Goal: Task Accomplishment & Management: Use online tool/utility

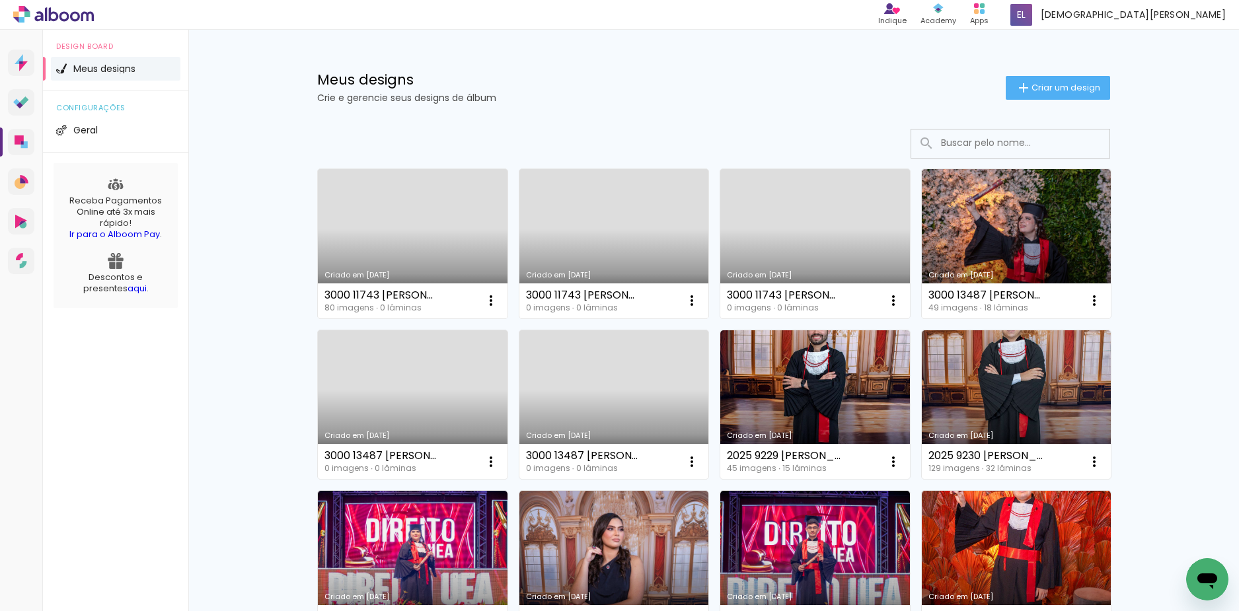
click at [576, 93] on div "Meus designs Crie e gerencie seus designs de álbum" at bounding box center [661, 88] width 689 height 30
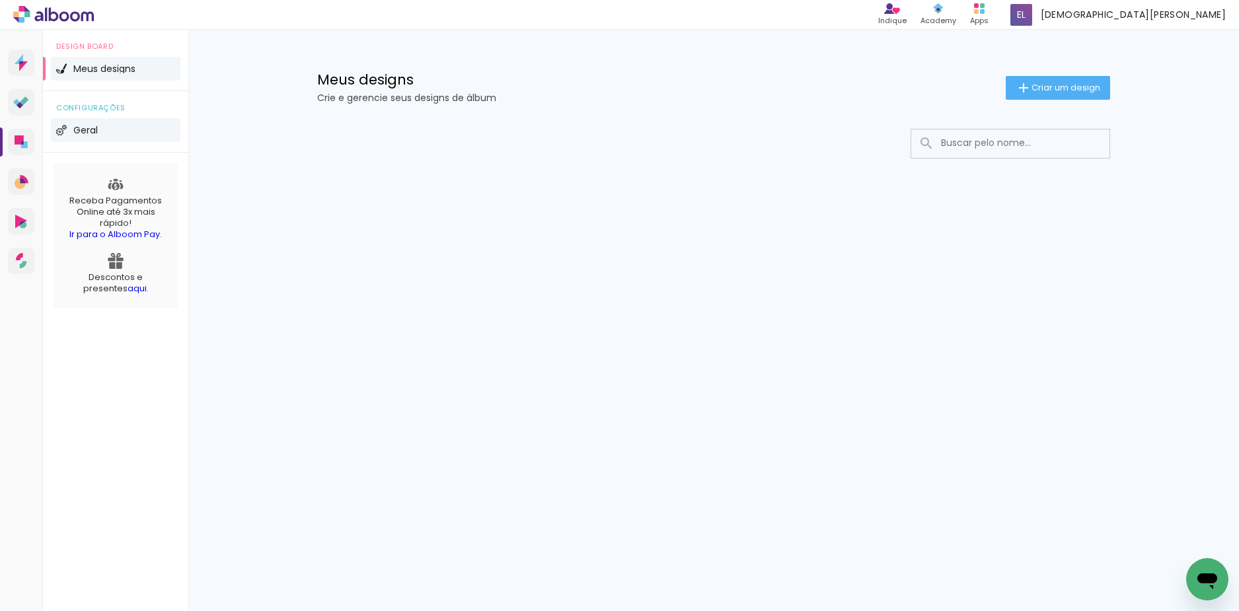
click at [135, 133] on li "Geral" at bounding box center [116, 130] width 130 height 24
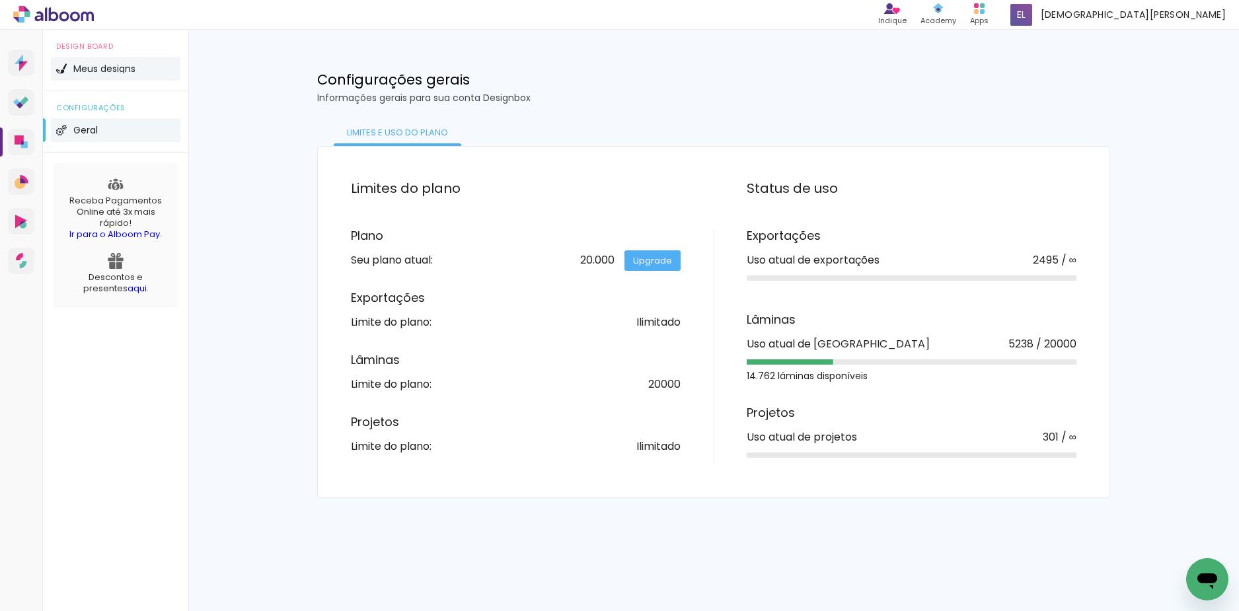
click at [141, 73] on li "Meus designs" at bounding box center [116, 69] width 130 height 24
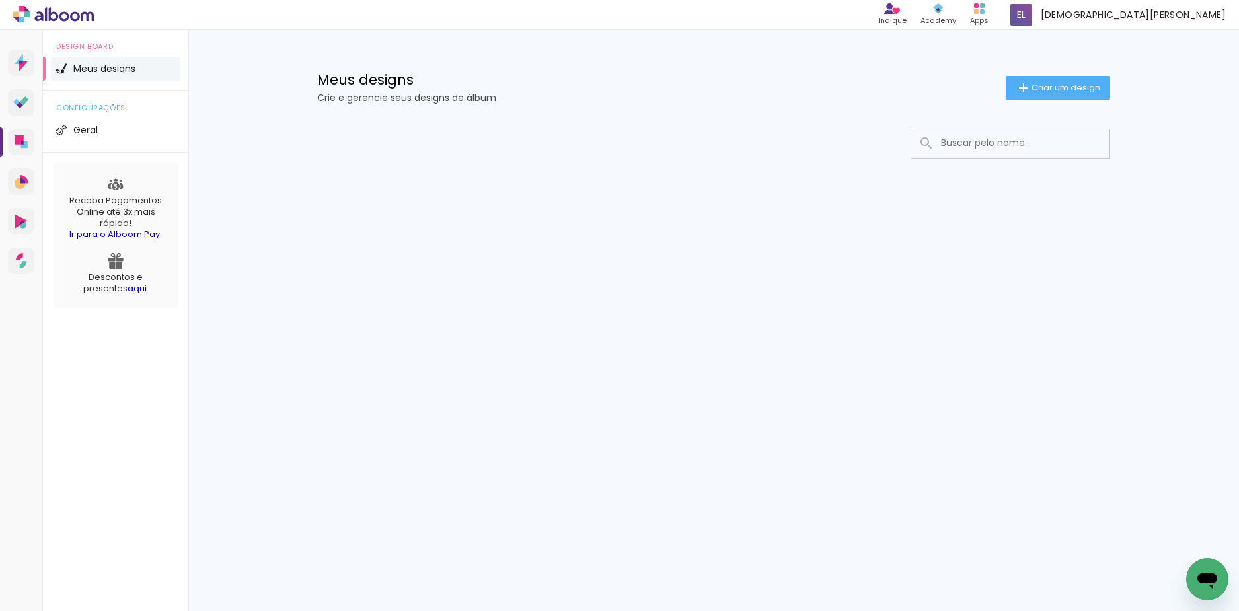
click at [1059, 143] on input at bounding box center [1028, 143] width 188 height 27
paste input "3000 11743 THULIO CAIO CARDOSO PEREIRA"
type input "3000 11743 THULIO CAIO CARDOSO PEREIRA"
type paper-input "3000 11743 THULIO CAIO CARDOSO PEREIRA"
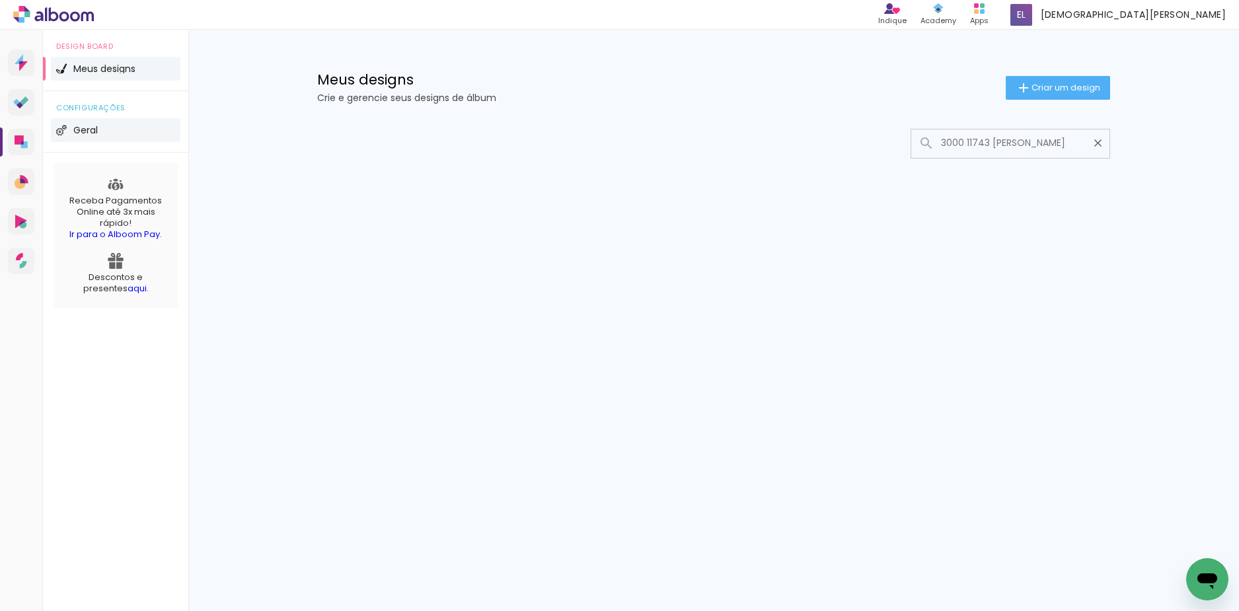
click at [87, 129] on span "Geral" at bounding box center [85, 130] width 24 height 9
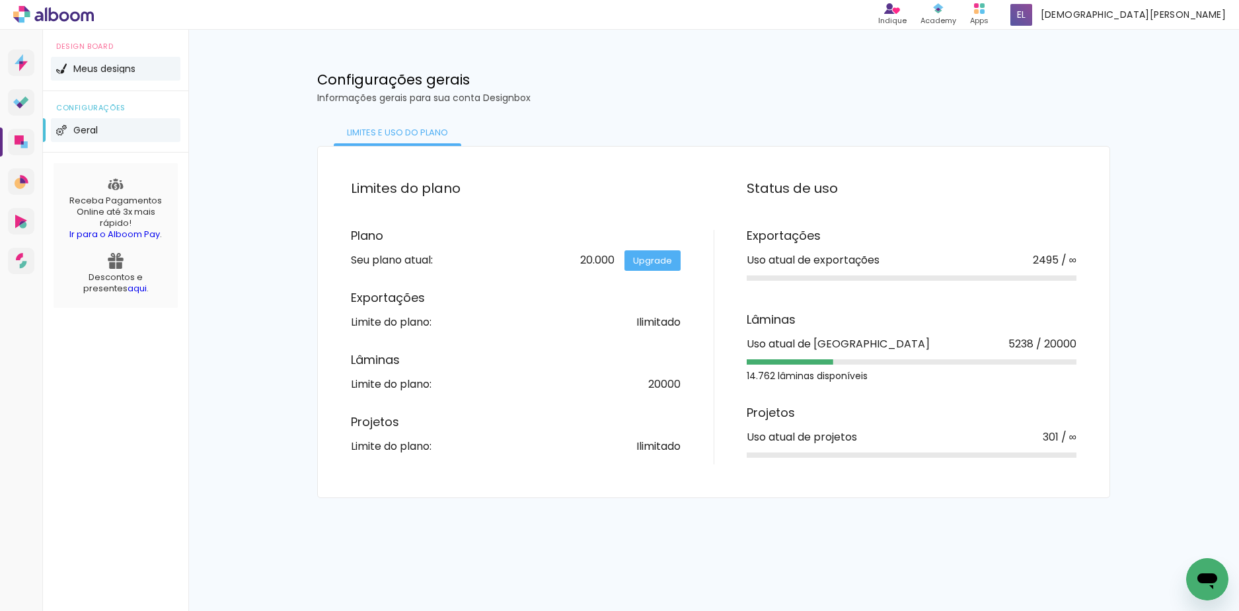
click at [145, 72] on li "Meus designs" at bounding box center [116, 69] width 130 height 24
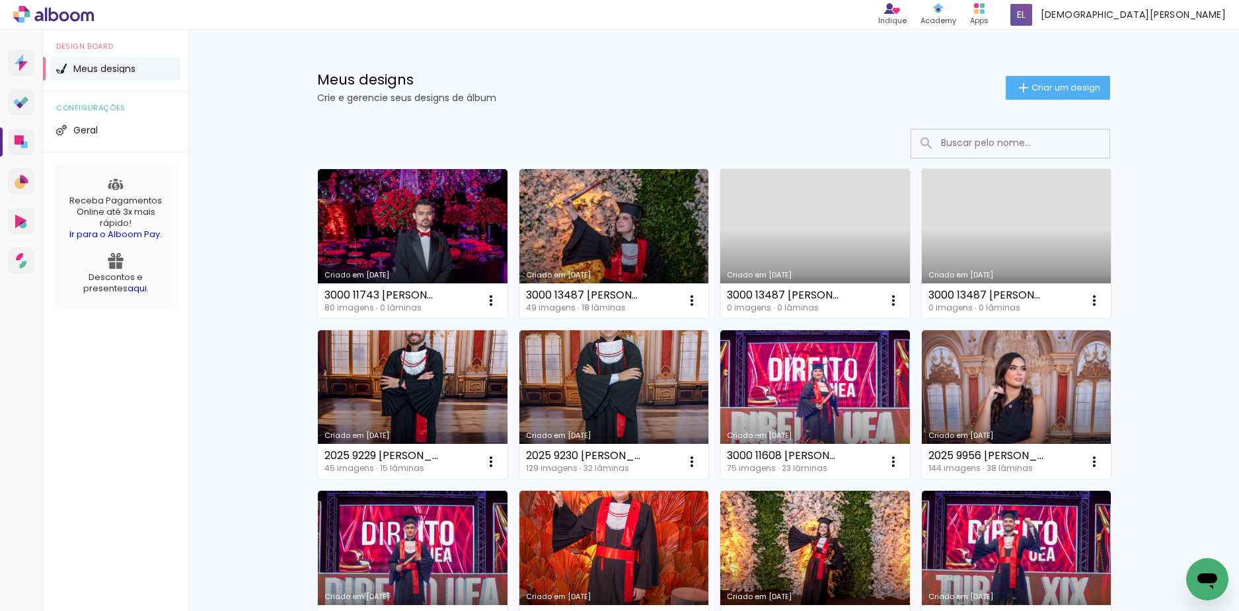
click at [976, 147] on input at bounding box center [1028, 143] width 188 height 27
click at [992, 141] on input at bounding box center [1028, 143] width 188 height 27
paste input "292002"
type input "292002"
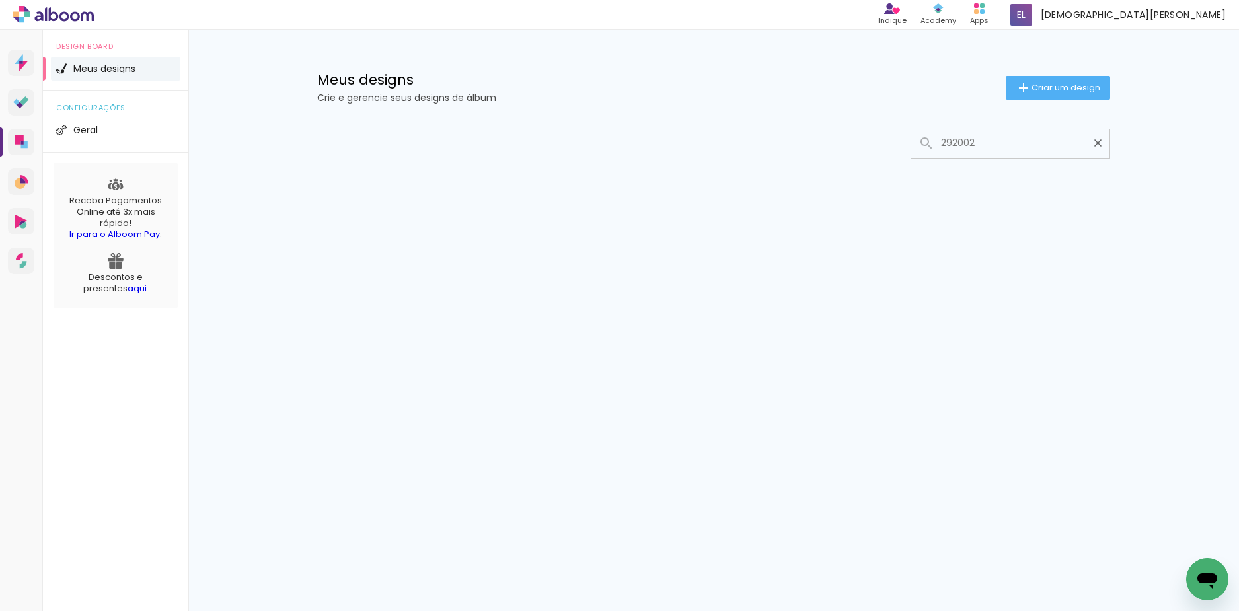
drag, startPoint x: 1020, startPoint y: 147, endPoint x: 557, endPoint y: 178, distance: 463.5
click at [555, 182] on div "Mais álbuns" at bounding box center [713, 198] width 859 height 165
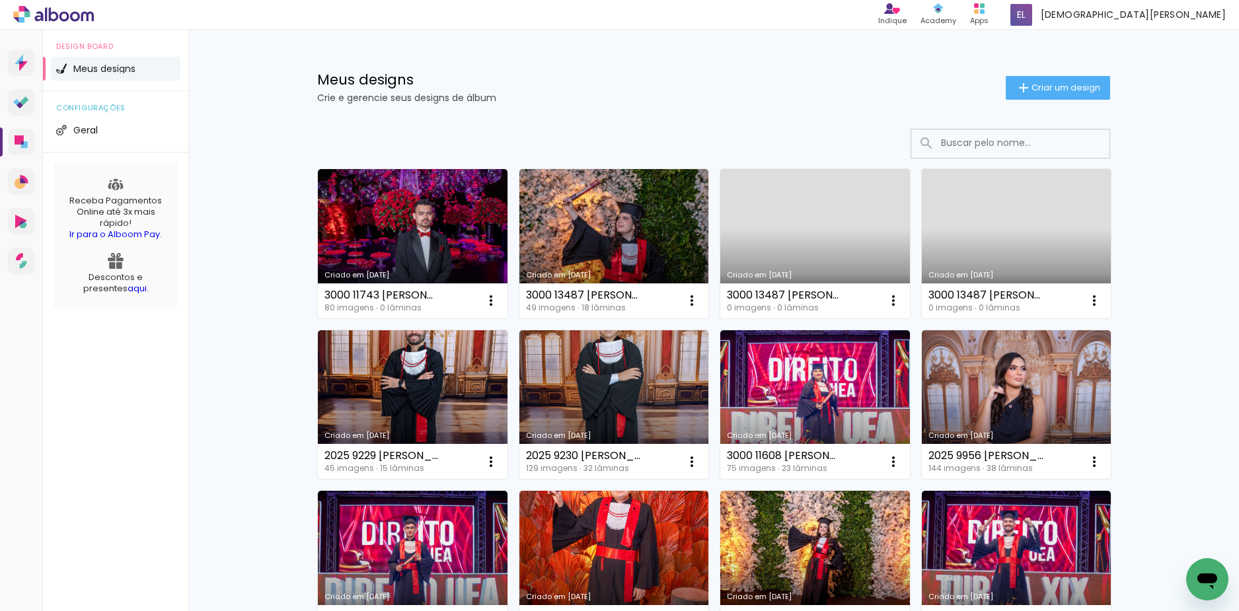
paste input "3000 11743 THULIO CAIO CARDOSO PEREIRA"
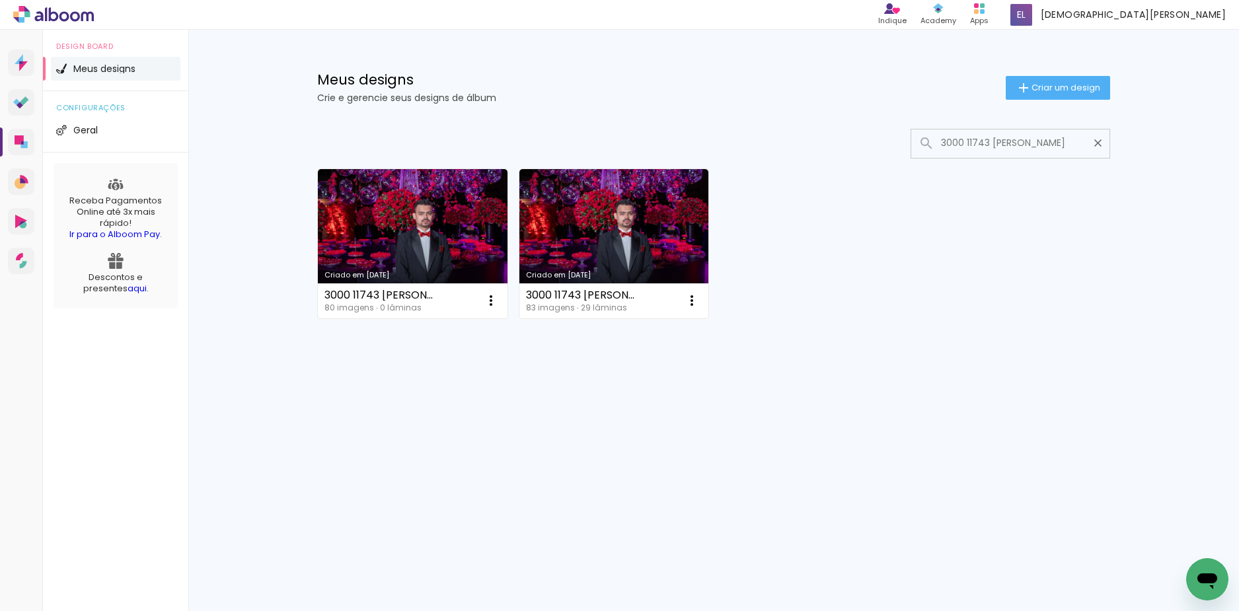
type input "3000 11743 THULIO CAIO CARDOSO PEREIRA"
type paper-input "3000 11743 THULIO CAIO CARDOSO PEREIRA"
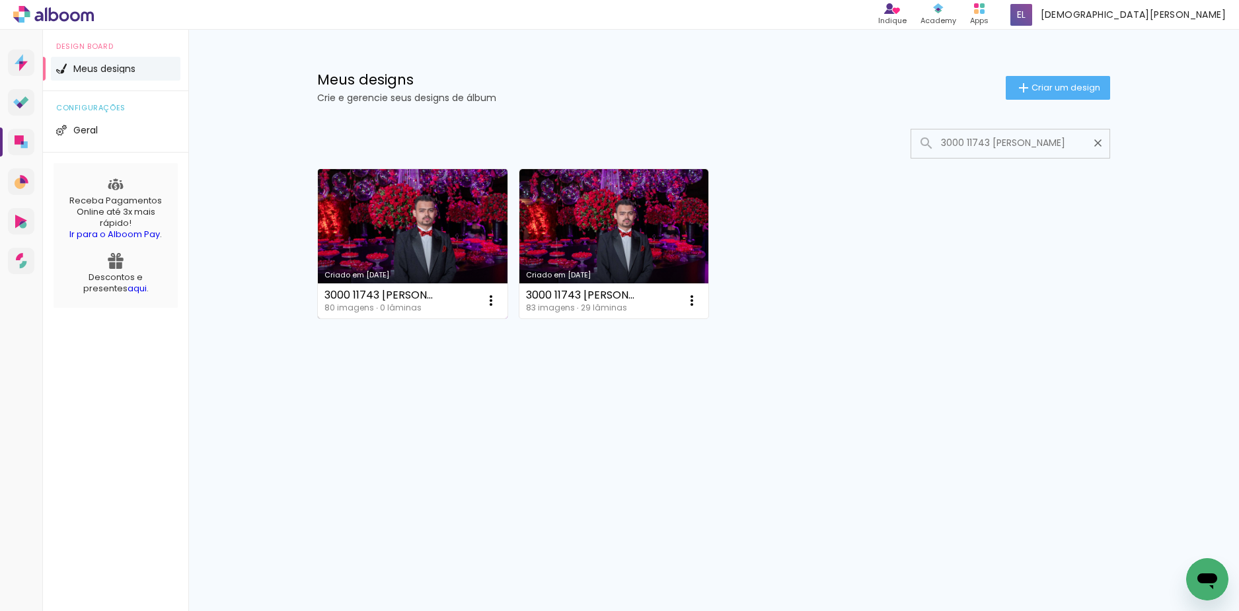
click at [453, 198] on link "Criado em 23/09/25" at bounding box center [413, 243] width 190 height 149
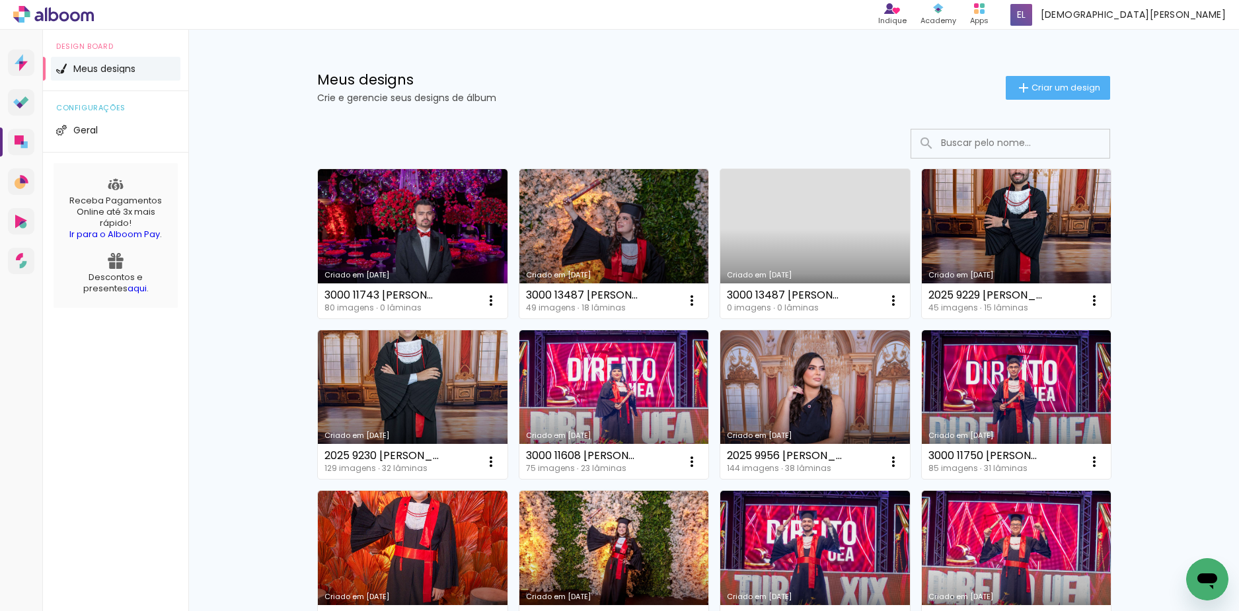
drag, startPoint x: 1030, startPoint y: 135, endPoint x: 1014, endPoint y: 145, distance: 19.6
click at [1026, 137] on input at bounding box center [1028, 143] width 188 height 27
paste input "3000 11743 THULIO CAIO CARDOSO PEREIRA"
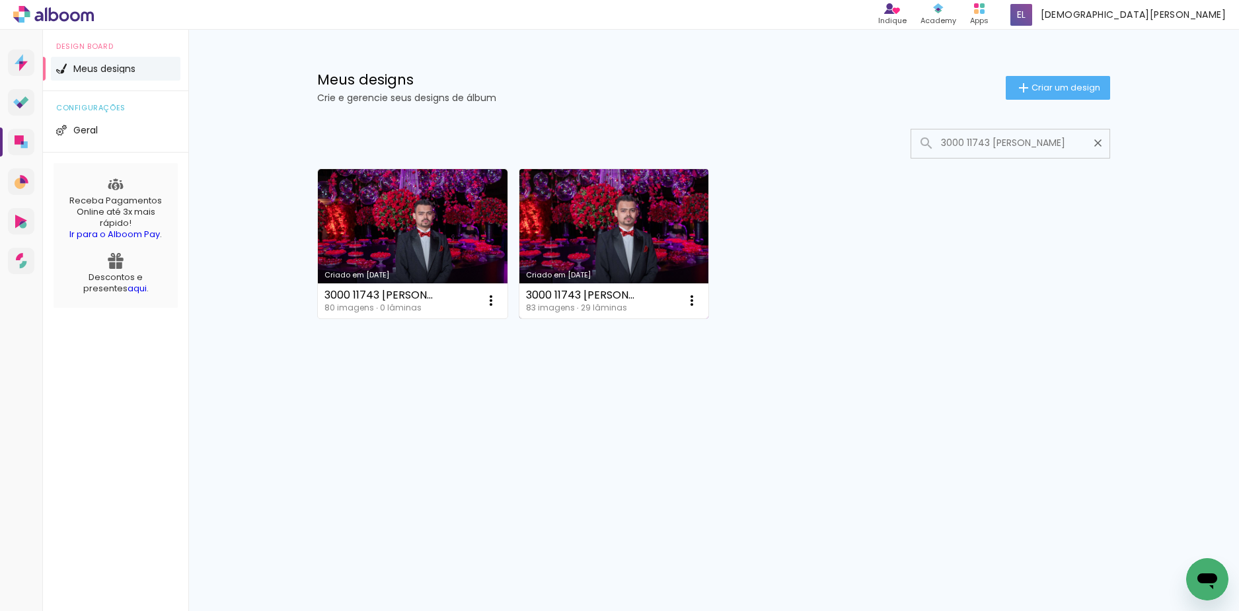
type input "3000 11743 THULIO CAIO CARDOSO PEREIRA"
type paper-input "3000 11743 THULIO CAIO CARDOSO PEREIRA"
click at [648, 227] on link "Criado em 10/09/25" at bounding box center [614, 243] width 190 height 149
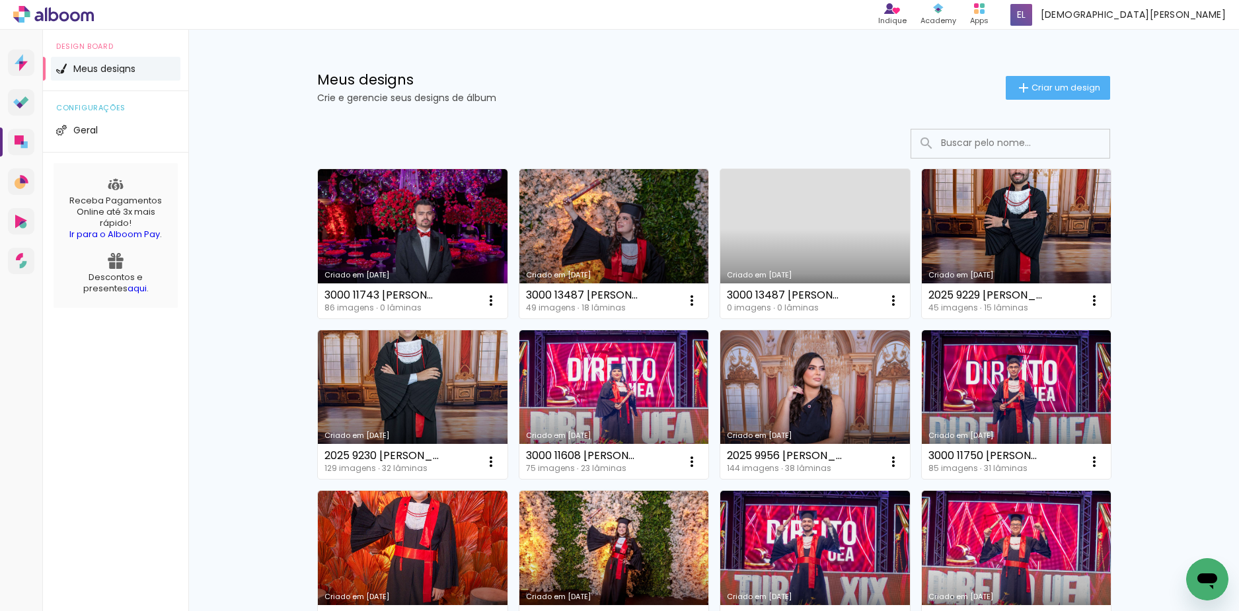
click at [949, 134] on input at bounding box center [1028, 143] width 188 height 27
paste paper-input "3000 11743 [PERSON_NAME]"
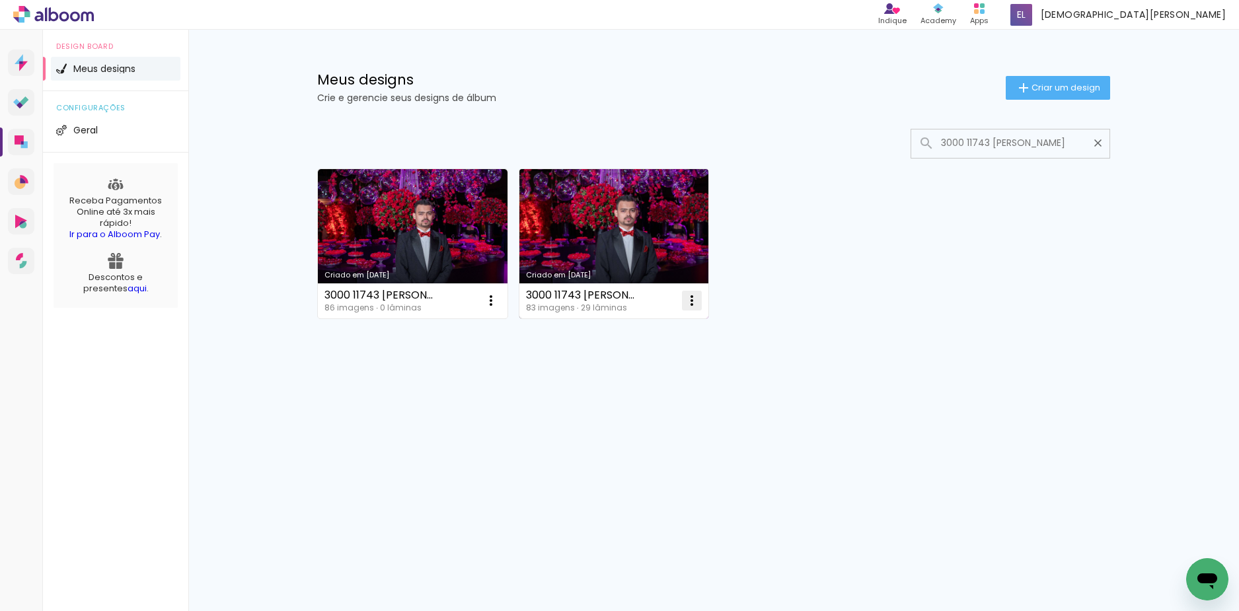
type input "3000 11743 [PERSON_NAME]"
type paper-input "3000 11743 [PERSON_NAME]"
click at [691, 311] on paper-icon-button at bounding box center [692, 300] width 26 height 26
click at [648, 356] on span "Fazer uma cópia" at bounding box center [641, 357] width 77 height 9
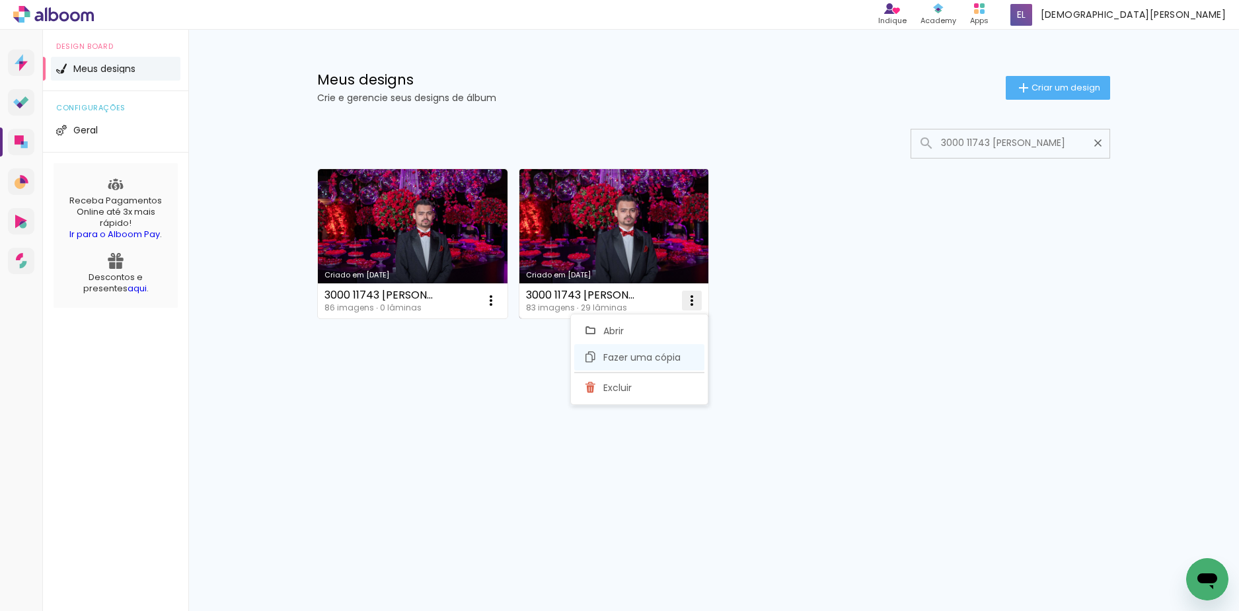
type input "Cópia de 3000 11743 [PERSON_NAME]"
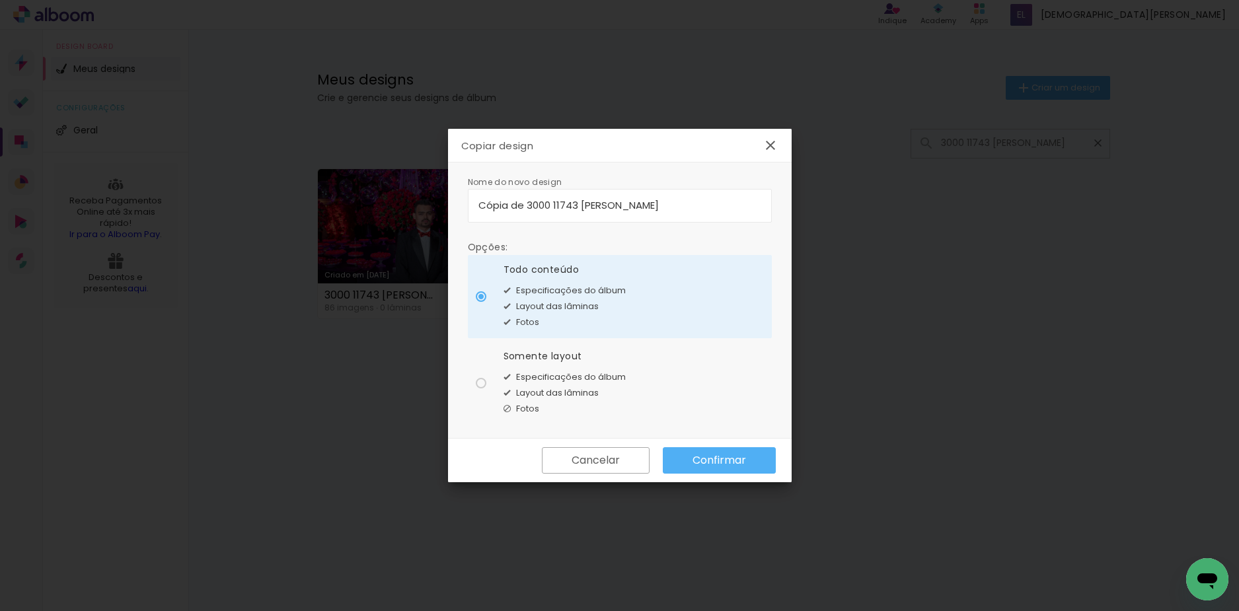
click at [0, 0] on slot "Confirmar" at bounding box center [0, 0] width 0 height 0
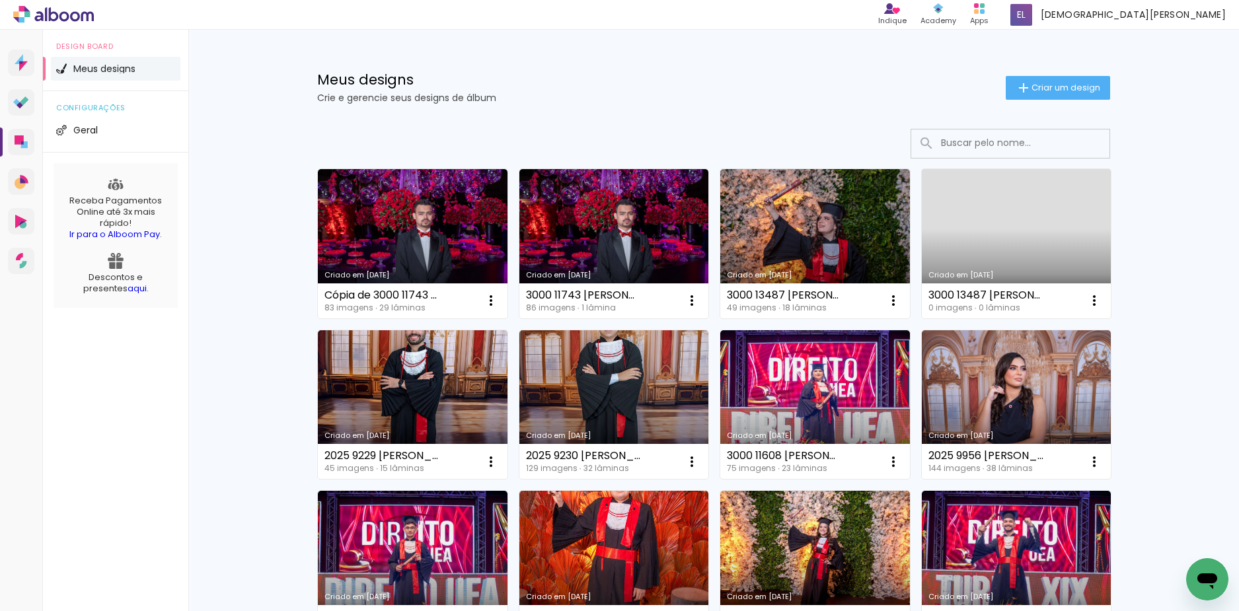
paste input "3000 11743 [PERSON_NAME]"
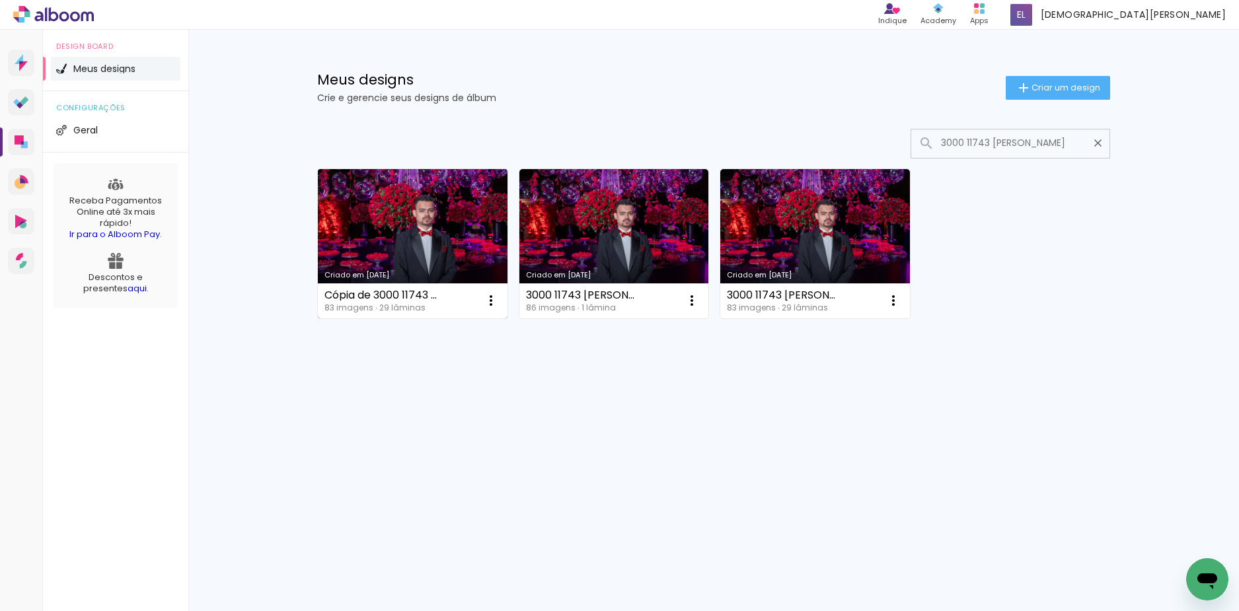
type input "3000 11743 [PERSON_NAME]"
type paper-input "3000 11743 [PERSON_NAME]"
click at [408, 245] on link "Criado em [DATE]" at bounding box center [413, 243] width 190 height 149
